Goal: Task Accomplishment & Management: Use online tool/utility

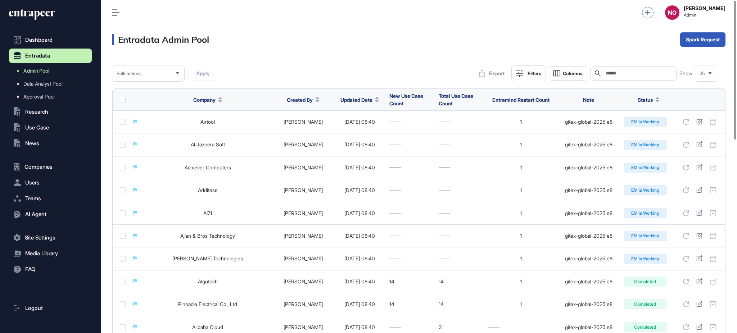
scroll to position [0, 0]
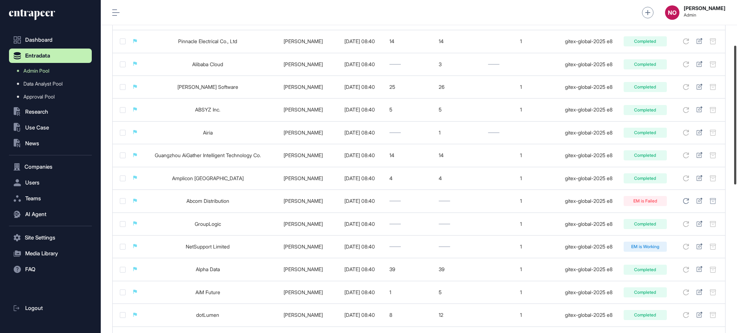
scroll to position [464, 0]
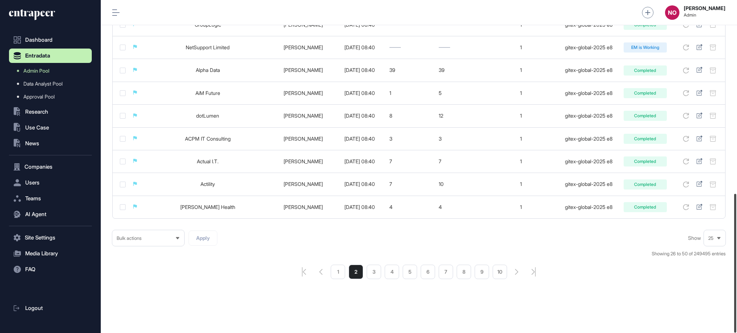
drag, startPoint x: 737, startPoint y: 84, endPoint x: 190, endPoint y: 260, distance: 573.7
click at [688, 326] on div "Admin Dashboard Dashboard Profile My Content Request More Data NO Naciye Ozcan …" at bounding box center [419, 166] width 636 height 333
click at [336, 276] on li "1" at bounding box center [338, 272] width 14 height 14
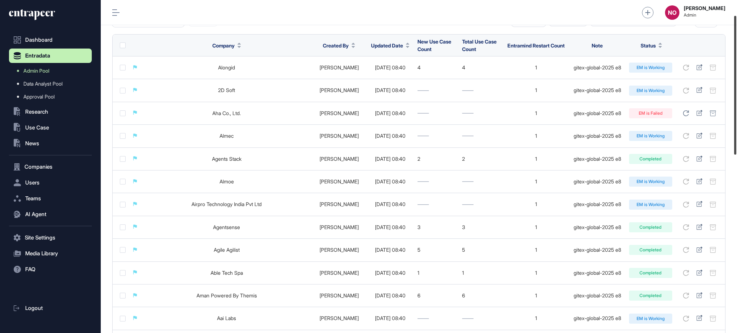
scroll to position [26, 0]
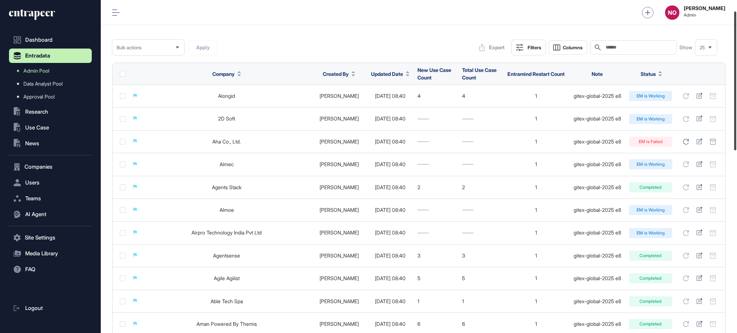
drag, startPoint x: 736, startPoint y: 116, endPoint x: 737, endPoint y: 126, distance: 10.8
click at [737, 126] on div at bounding box center [735, 81] width 2 height 139
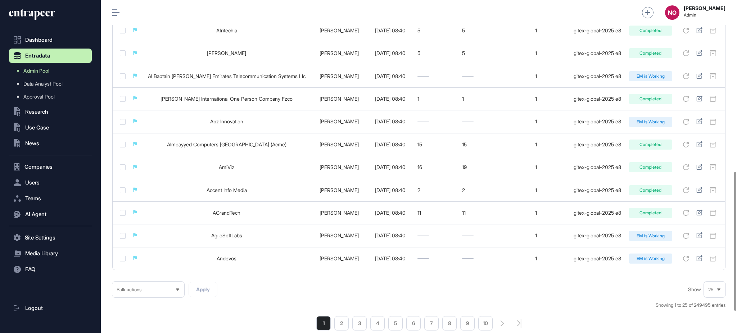
scroll to position [464, 0]
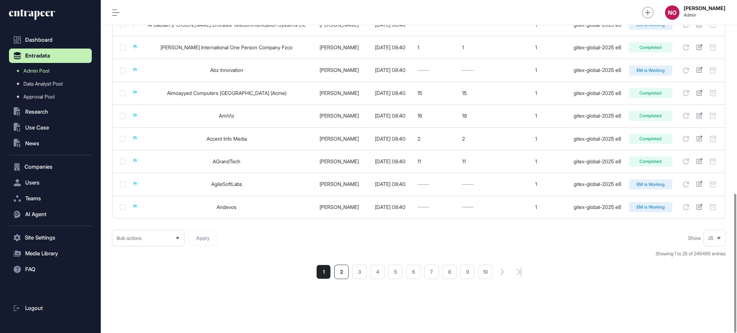
click at [337, 274] on li "2" at bounding box center [341, 272] width 14 height 14
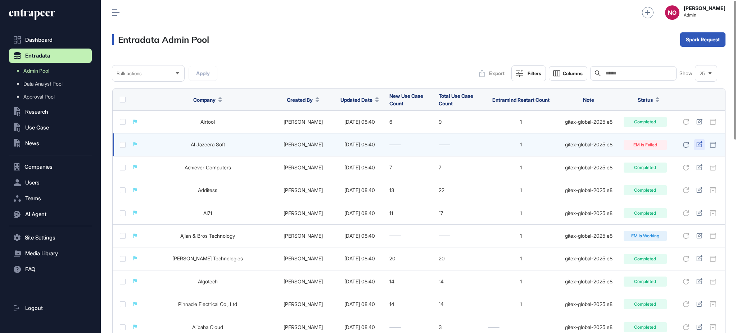
click at [702, 146] on icon at bounding box center [700, 144] width 6 height 6
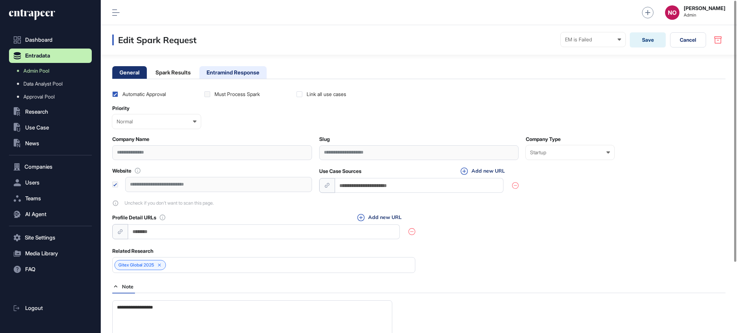
click at [267, 75] on li "Entramind Response" at bounding box center [232, 72] width 67 height 13
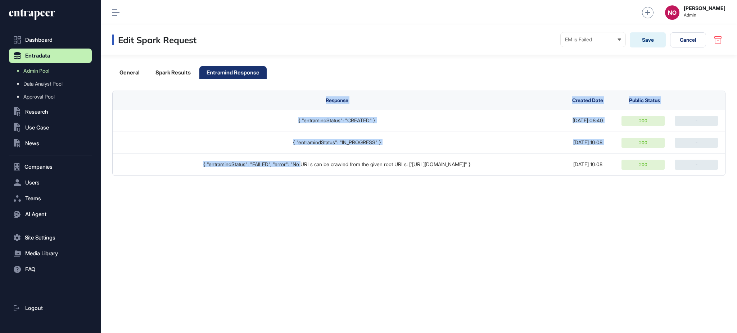
drag, startPoint x: 289, startPoint y: 163, endPoint x: 444, endPoint y: 186, distance: 156.5
click at [434, 179] on div "Edit Spark Request EM is Failed Ready In progress Completed EM is Working EM is…" at bounding box center [419, 179] width 636 height 308
click at [444, 186] on div "Edit Spark Request EM is Failed Ready In progress Completed EM is Working EM is…" at bounding box center [419, 179] width 636 height 308
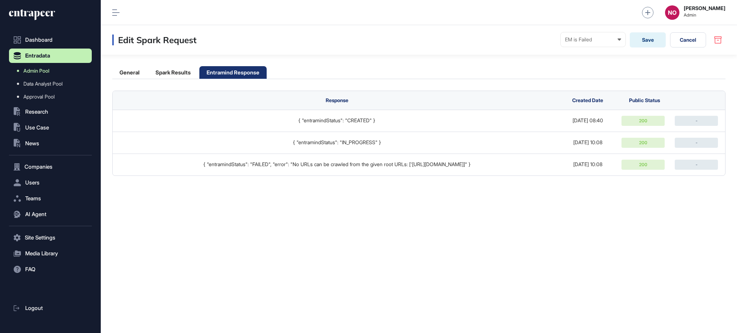
click at [59, 71] on link "Admin Pool" at bounding box center [52, 70] width 79 height 13
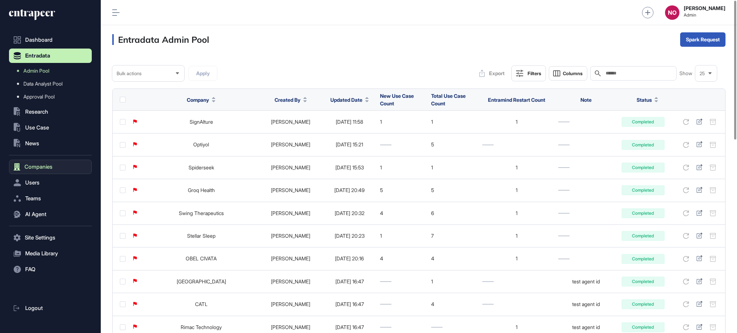
click at [73, 167] on button "Companies" at bounding box center [50, 167] width 83 height 14
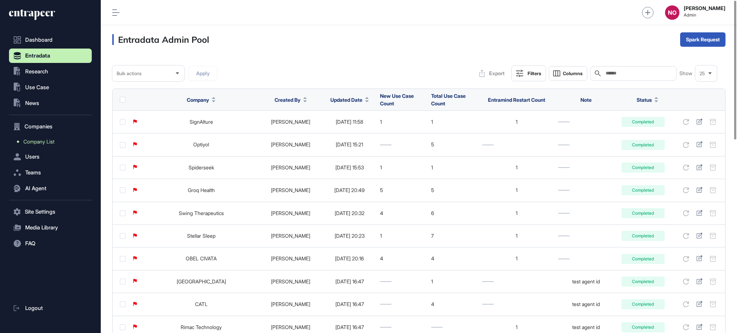
click at [63, 143] on link "Company List" at bounding box center [52, 141] width 79 height 13
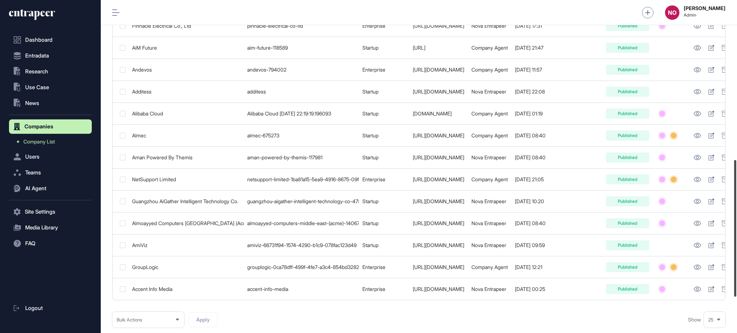
scroll to position [390, 0]
drag, startPoint x: 737, startPoint y: 91, endPoint x: 737, endPoint y: 251, distance: 160.2
click at [737, 251] on div at bounding box center [735, 229] width 2 height 137
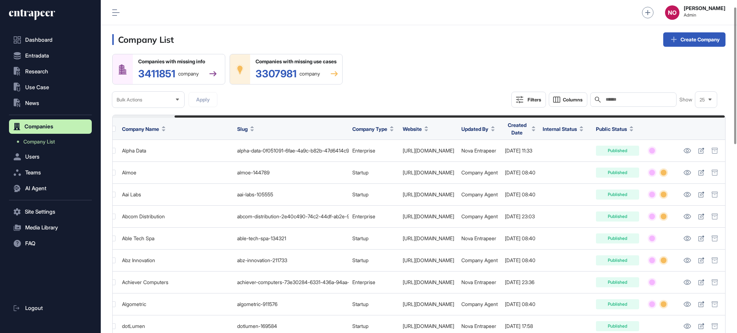
scroll to position [475, 0]
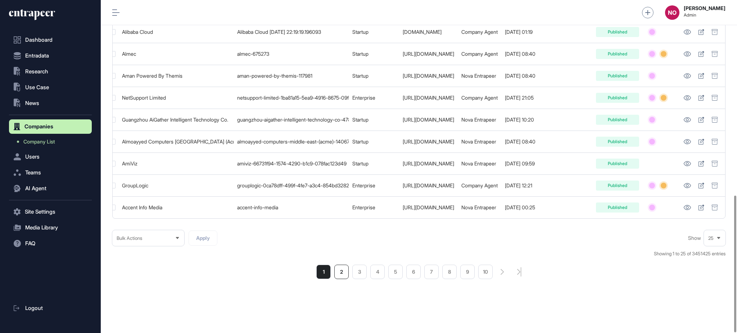
click at [343, 275] on li "2" at bounding box center [341, 272] width 14 height 14
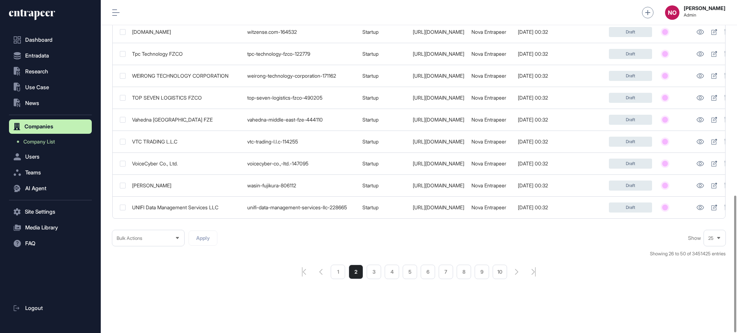
scroll to position [0, 53]
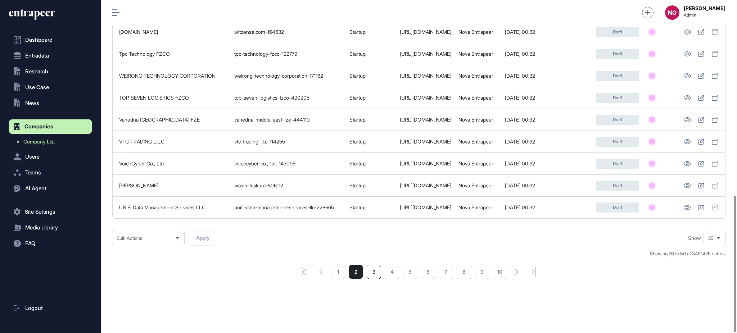
click at [373, 274] on li "3" at bounding box center [374, 272] width 14 height 14
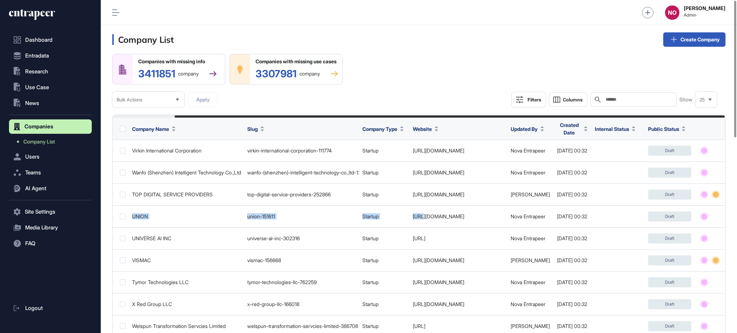
scroll to position [0, 69]
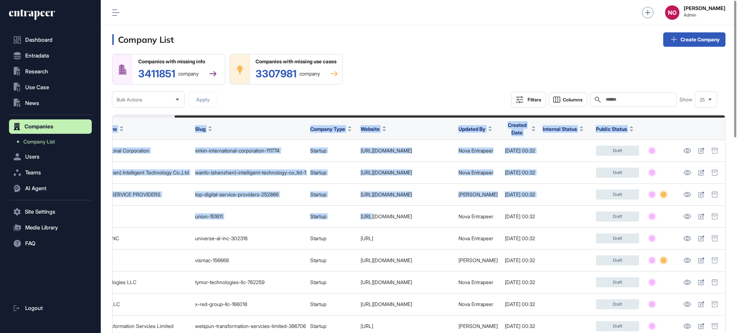
drag, startPoint x: 487, startPoint y: 203, endPoint x: 737, endPoint y: 195, distance: 250.0
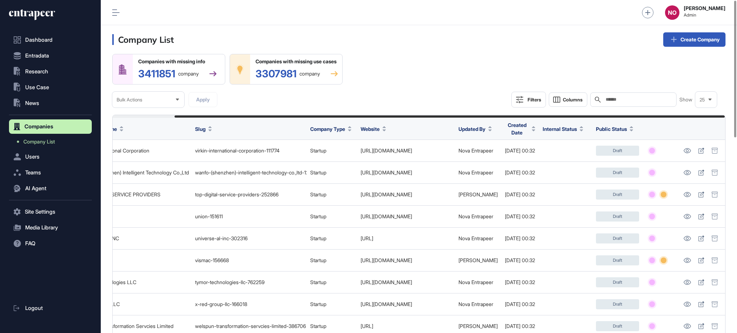
click at [515, 72] on div "Companies with missing info 3411851 company Companies with missing use cases 33…" at bounding box center [418, 81] width 613 height 54
click at [700, 150] on icon at bounding box center [701, 151] width 6 height 6
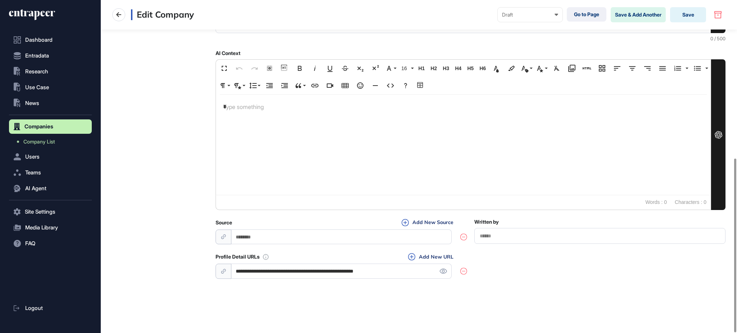
scroll to position [303, 0]
click at [338, 269] on input "**********" at bounding box center [341, 270] width 220 height 15
click at [442, 272] on icon at bounding box center [444, 270] width 8 height 5
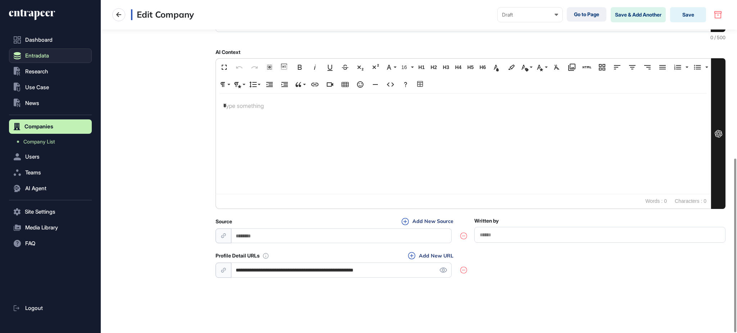
click at [43, 60] on button "Entradata" at bounding box center [50, 56] width 83 height 14
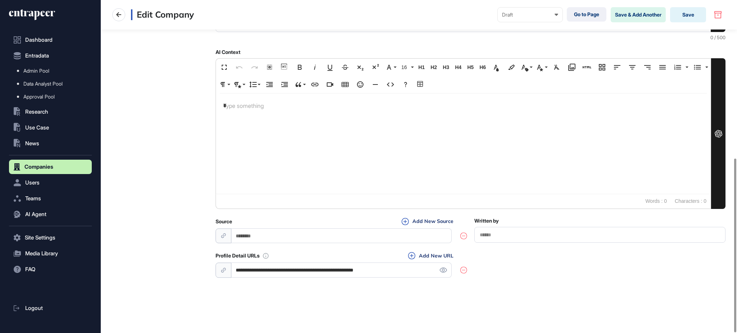
click at [350, 268] on input "**********" at bounding box center [341, 270] width 220 height 15
click at [446, 273] on input "**********" at bounding box center [341, 270] width 220 height 15
click at [444, 272] on icon at bounding box center [444, 270] width 8 height 5
click at [347, 268] on input "**********" at bounding box center [341, 270] width 220 height 15
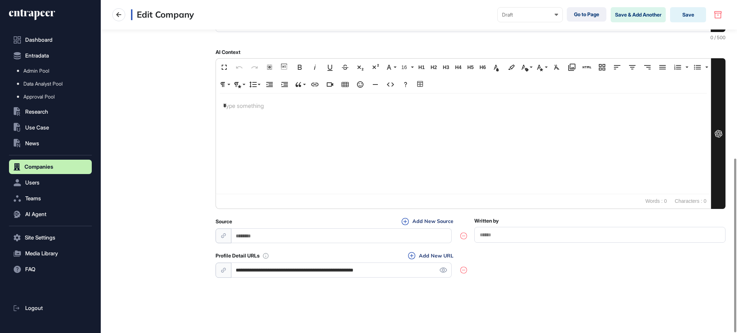
click at [347, 268] on input "**********" at bounding box center [341, 270] width 220 height 15
paste input "*"
type input "**********"
click at [553, 266] on div "**********" at bounding box center [471, 265] width 510 height 27
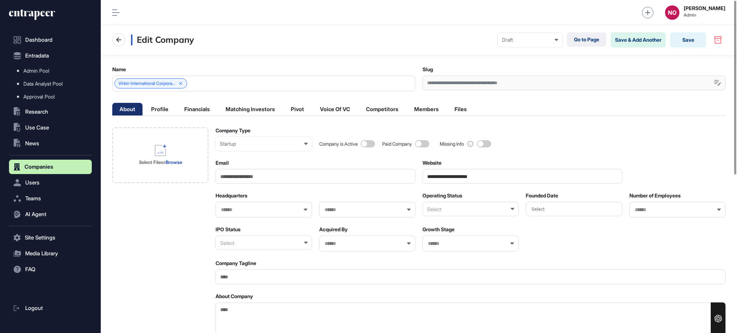
click at [690, 48] on div "Edit Company Draft Draft Pending Review Published Private Go to Page Save & Add…" at bounding box center [419, 40] width 636 height 30
click at [690, 45] on button "Save" at bounding box center [688, 39] width 36 height 15
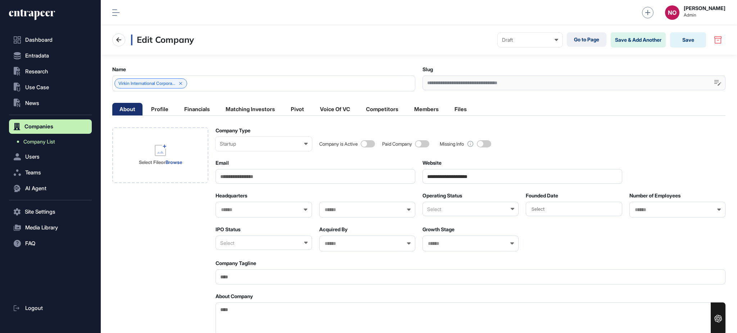
click at [58, 145] on link "Company List" at bounding box center [52, 141] width 79 height 13
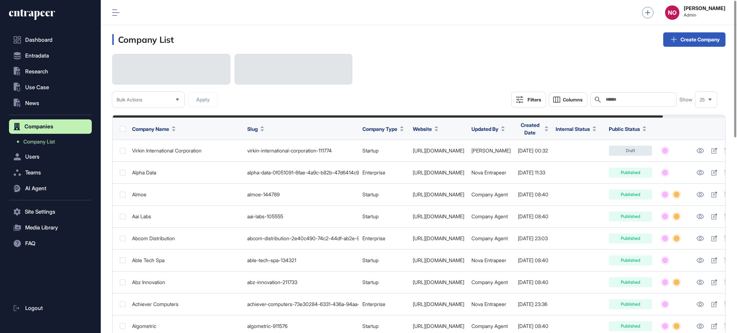
click at [655, 100] on input "text" at bounding box center [638, 100] width 67 height 6
paste input "**********"
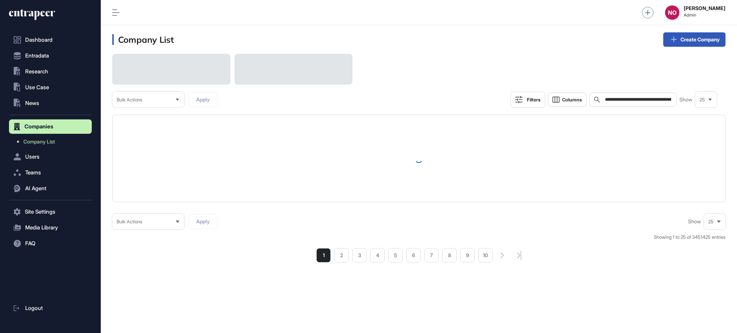
drag, startPoint x: 643, startPoint y: 161, endPoint x: 737, endPoint y: 155, distance: 94.2
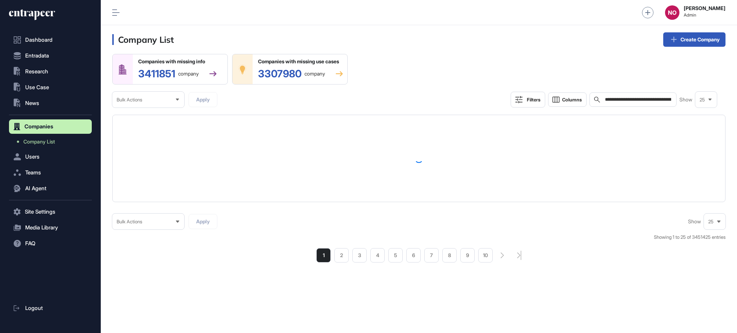
scroll to position [0, 84]
drag, startPoint x: 653, startPoint y: 97, endPoint x: 711, endPoint y: 95, distance: 57.3
click at [711, 95] on div "**********" at bounding box center [614, 100] width 207 height 16
type input "**********"
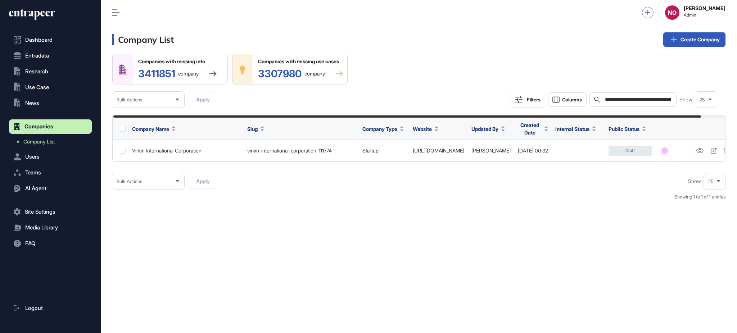
scroll to position [0, 26]
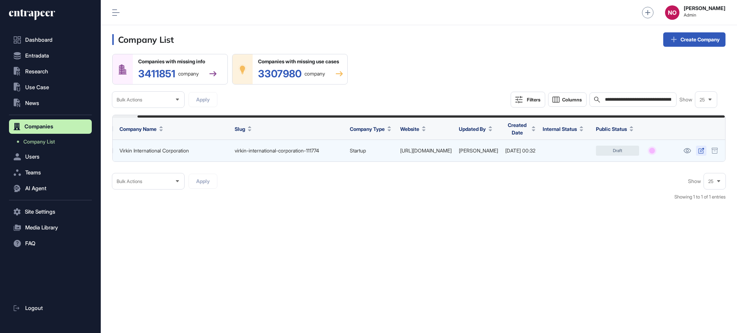
click at [700, 153] on icon at bounding box center [701, 151] width 6 height 6
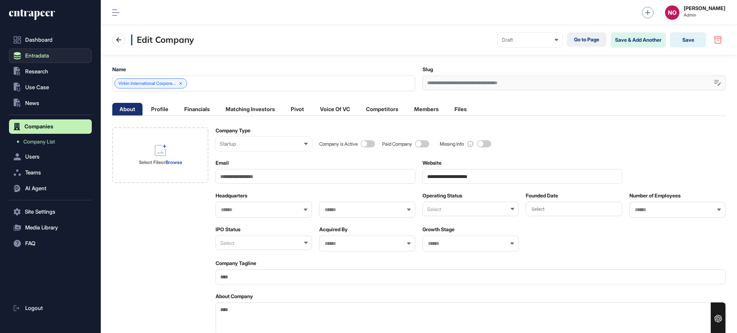
click at [46, 57] on span "Entradata" at bounding box center [37, 56] width 24 height 6
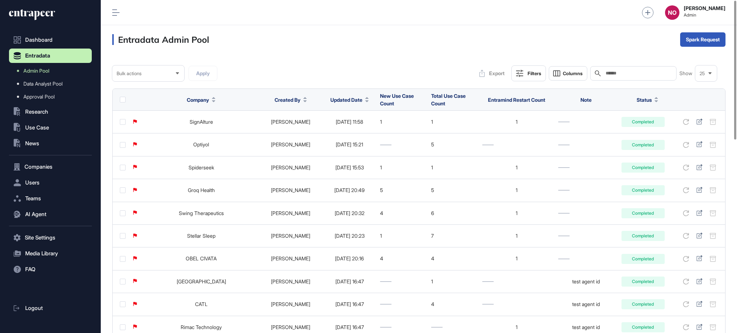
click at [365, 100] on div at bounding box center [367, 99] width 4 height 5
click at [350, 130] on span "Sort Descending" at bounding box center [345, 130] width 29 height 6
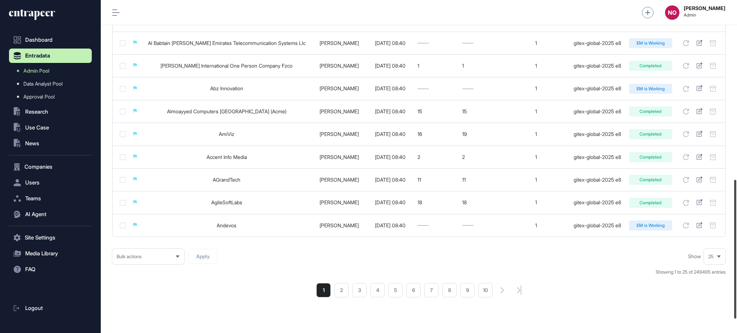
scroll to position [447, 0]
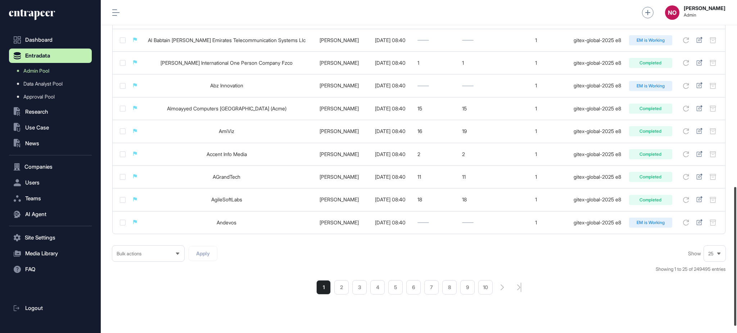
drag, startPoint x: 737, startPoint y: 90, endPoint x: 737, endPoint y: 276, distance: 186.1
click at [737, 276] on div at bounding box center [735, 256] width 2 height 139
click at [340, 291] on li "2" at bounding box center [341, 287] width 14 height 14
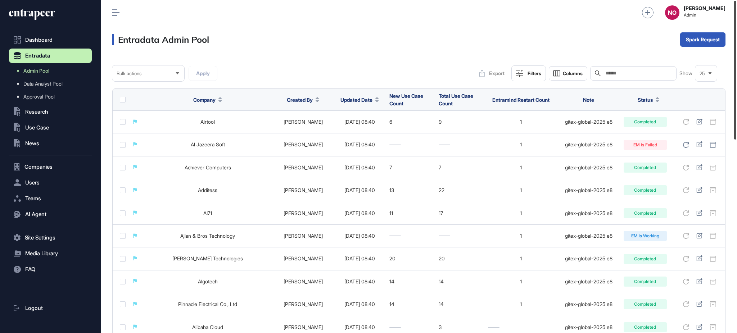
drag, startPoint x: 737, startPoint y: 99, endPoint x: 736, endPoint y: 94, distance: 5.1
click at [736, 94] on div at bounding box center [735, 70] width 2 height 139
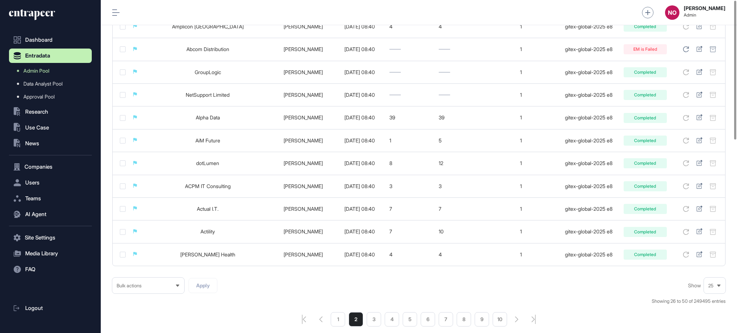
scroll to position [464, 0]
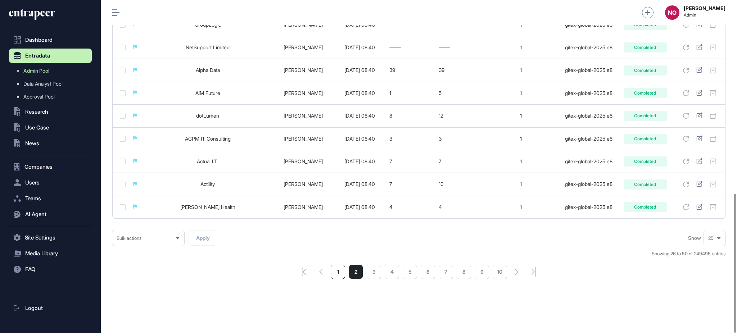
click at [337, 277] on li "1" at bounding box center [338, 272] width 14 height 14
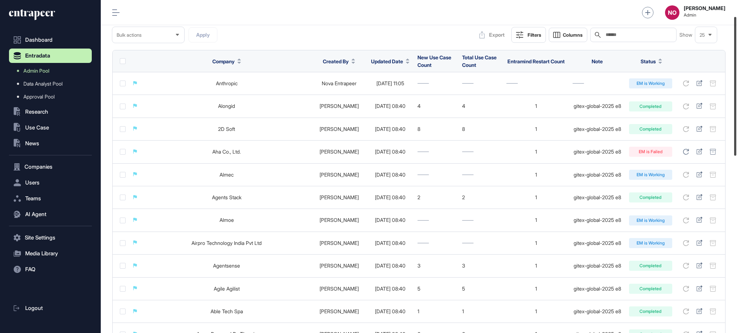
scroll to position [35, 0]
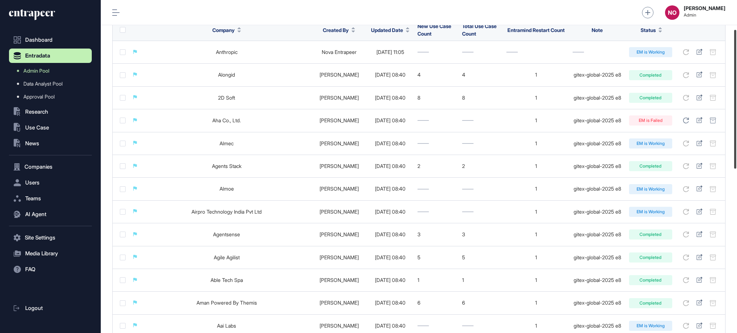
drag, startPoint x: 737, startPoint y: 152, endPoint x: 737, endPoint y: 136, distance: 15.5
click at [737, 136] on div at bounding box center [735, 99] width 2 height 139
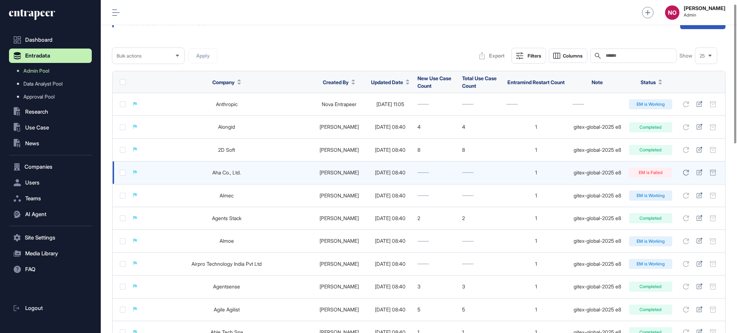
scroll to position [0, 0]
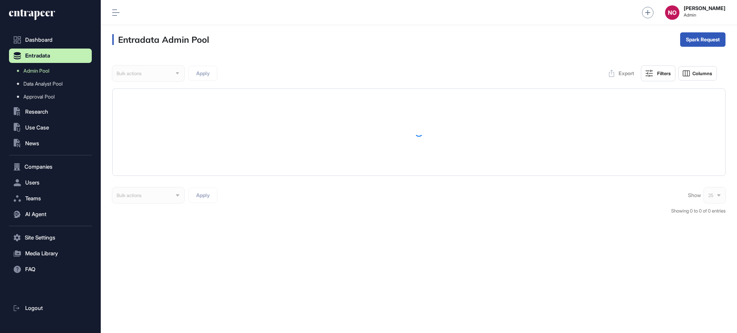
scroll to position [0, 0]
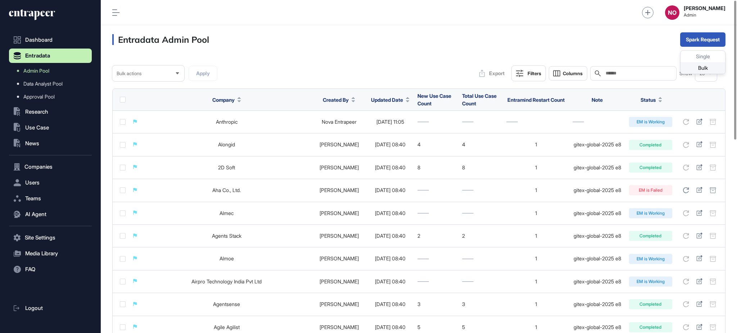
click at [703, 69] on div "Bulk" at bounding box center [703, 68] width 45 height 12
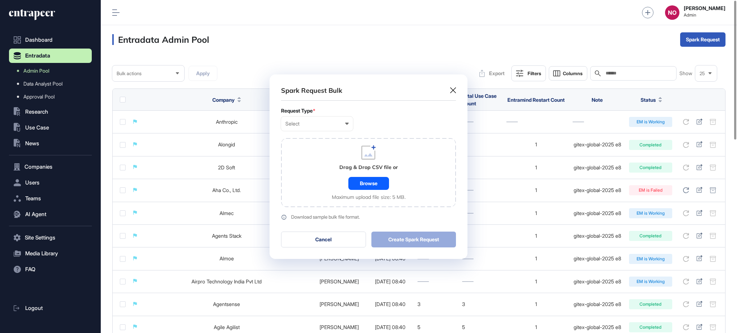
scroll to position [0, 3]
drag, startPoint x: 334, startPoint y: 118, endPoint x: 330, endPoint y: 127, distance: 9.7
click at [334, 119] on div "Select User Company Customer Request ID" at bounding box center [317, 124] width 72 height 14
click at [0, 0] on div "Company" at bounding box center [0, 0] width 0 height 0
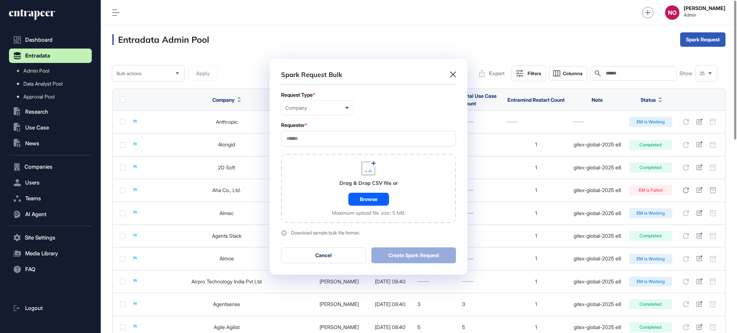
click at [320, 134] on div at bounding box center [368, 139] width 175 height 16
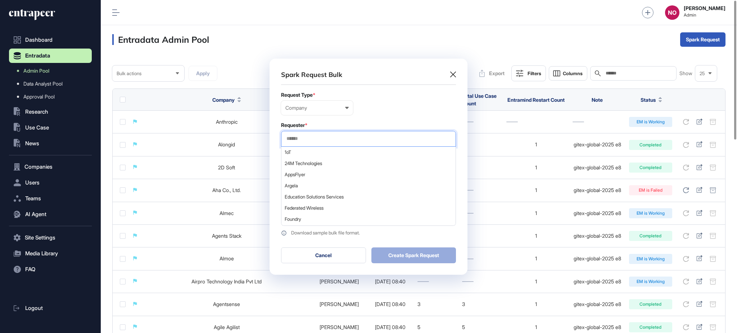
click at [319, 138] on input "text" at bounding box center [369, 139] width 166 height 6
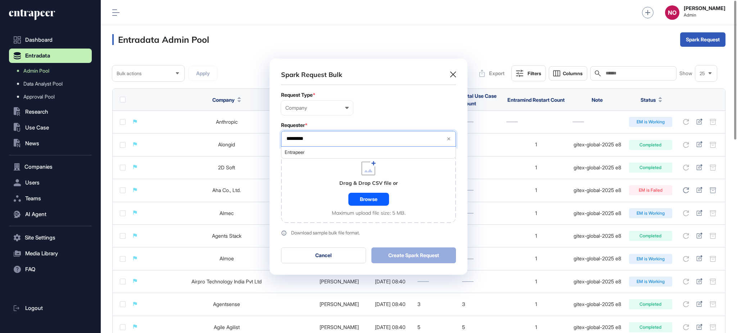
type input "*********"
click at [331, 149] on div "Entrapeer" at bounding box center [369, 152] width 174 height 11
click at [374, 201] on div "Browse" at bounding box center [368, 199] width 41 height 13
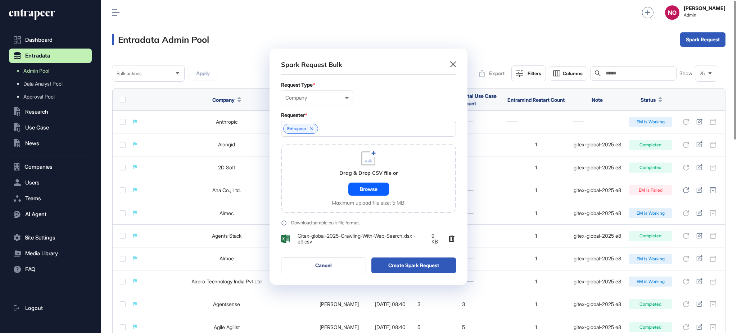
scroll to position [237, 198]
click at [426, 261] on button "Create Spark Request" at bounding box center [414, 266] width 85 height 16
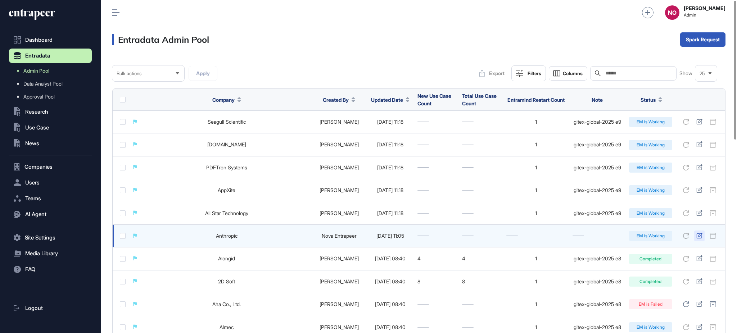
click at [701, 236] on icon at bounding box center [700, 236] width 6 height 6
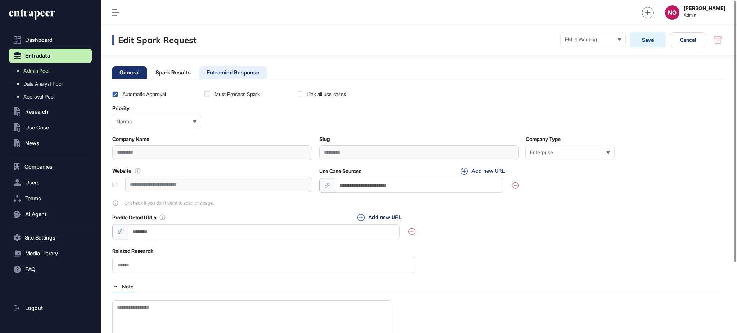
click at [257, 67] on li "Entramind Response" at bounding box center [232, 72] width 67 height 13
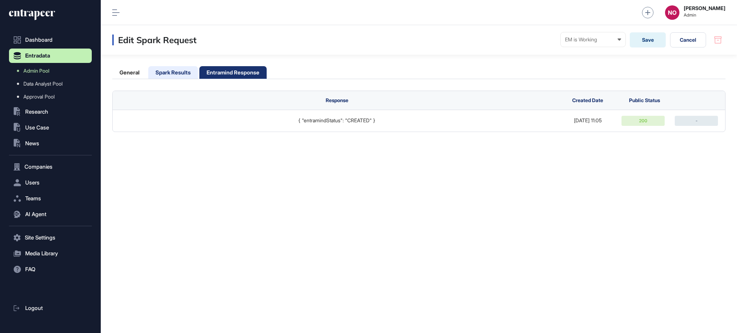
click at [158, 73] on li "Spark Results" at bounding box center [173, 72] width 50 height 13
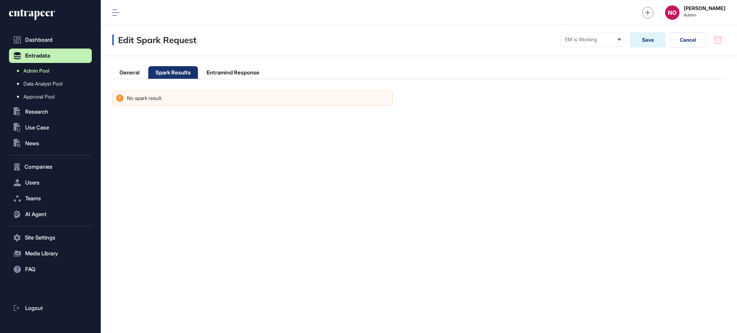
click at [71, 66] on link "Admin Pool" at bounding box center [52, 70] width 79 height 13
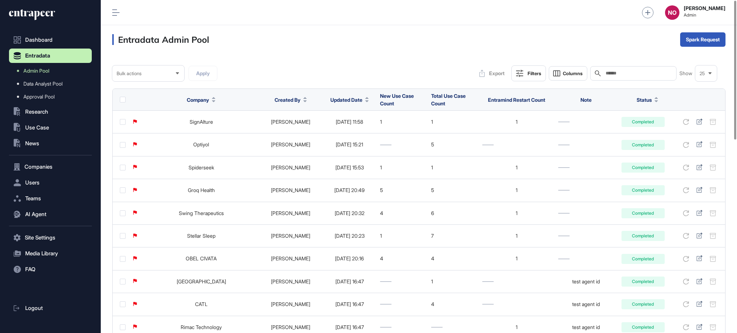
click at [346, 101] on span "Updated Date" at bounding box center [346, 100] width 32 height 8
click at [355, 131] on span "Sort Descending" at bounding box center [345, 130] width 29 height 6
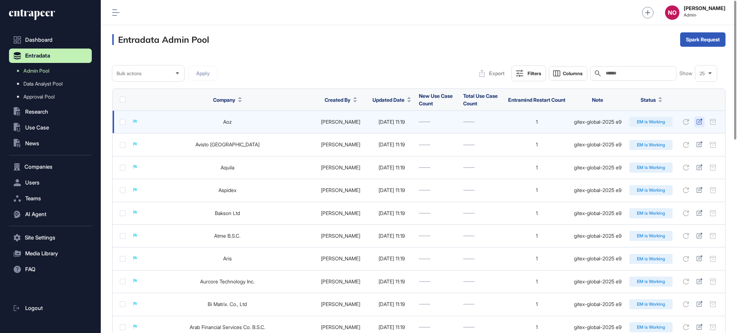
click at [699, 121] on icon at bounding box center [700, 122] width 6 height 6
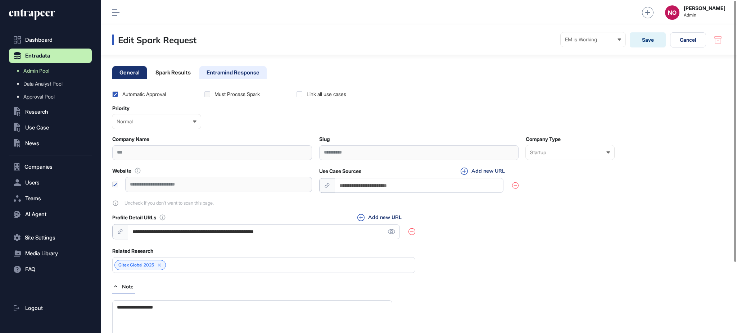
click at [229, 74] on li "Entramind Response" at bounding box center [232, 72] width 67 height 13
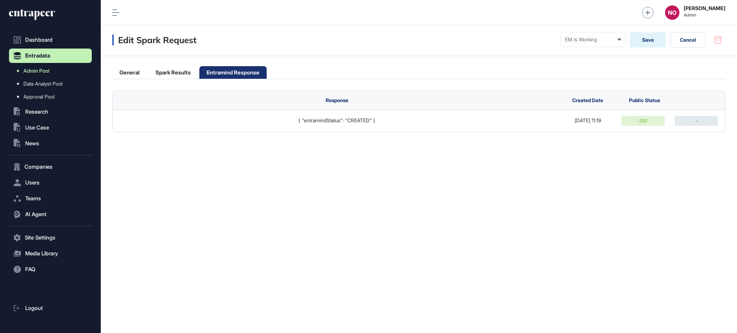
click at [41, 71] on span "Admin Pool" at bounding box center [36, 71] width 26 height 6
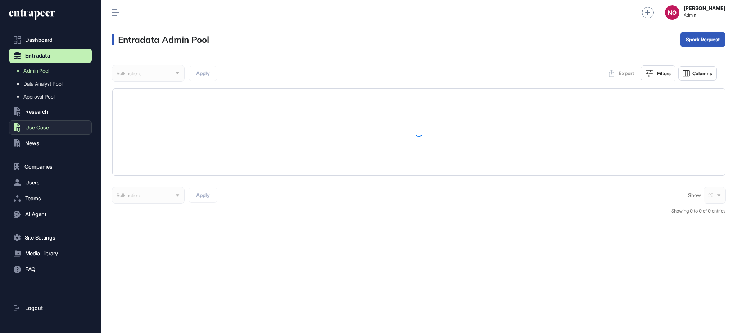
click at [50, 127] on button ".st0{fill:currentColor} Use Case" at bounding box center [50, 128] width 83 height 14
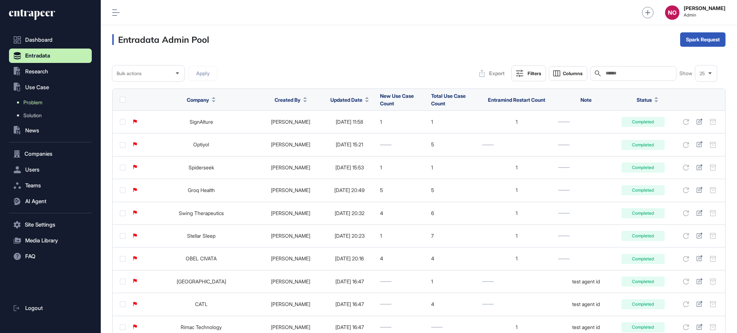
click at [42, 103] on span "Problem" at bounding box center [32, 103] width 19 height 6
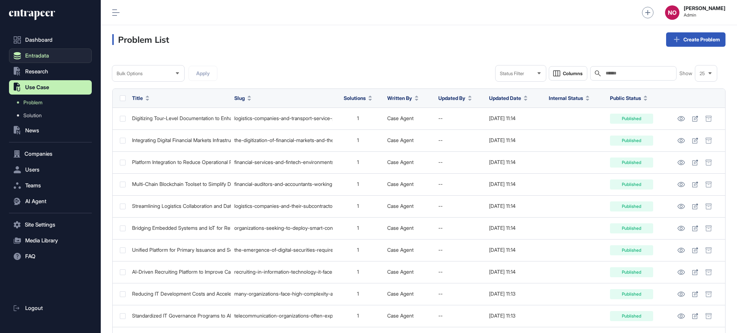
click at [63, 59] on button "Entradata" at bounding box center [50, 56] width 83 height 14
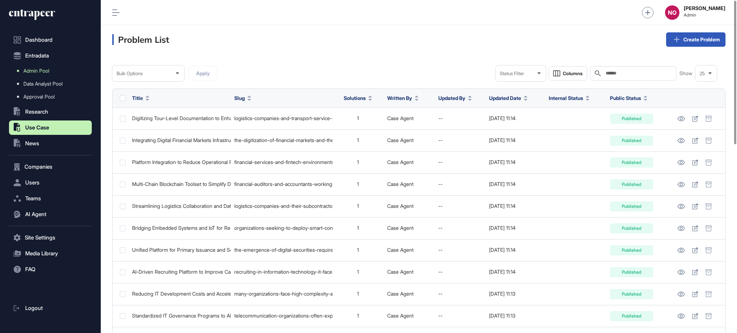
click at [41, 65] on link "Admin Pool" at bounding box center [52, 70] width 79 height 13
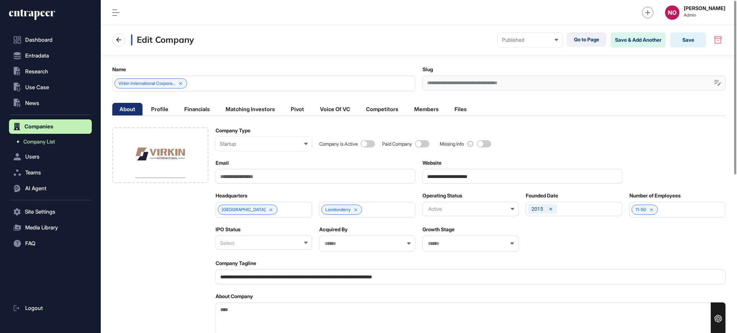
click at [52, 138] on link "Company List" at bounding box center [52, 141] width 79 height 13
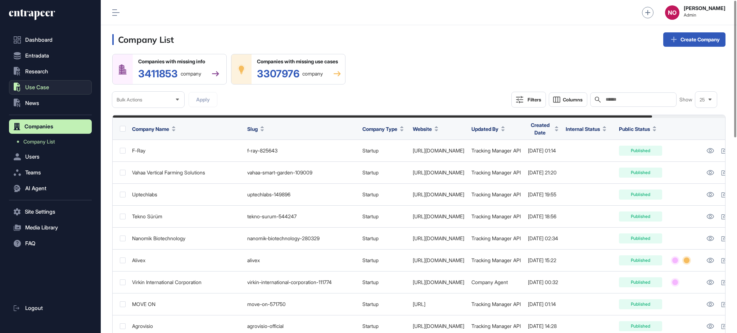
click at [38, 91] on button ".st0{fill:currentColor} Use Case" at bounding box center [50, 87] width 83 height 14
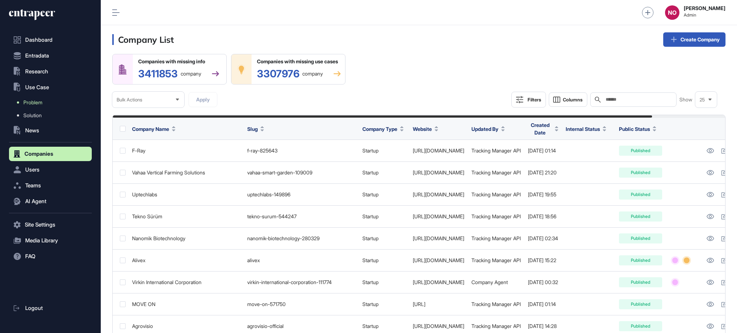
click at [37, 105] on span "Problem" at bounding box center [32, 103] width 19 height 6
